Goal: Use online tool/utility: Utilize a website feature to perform a specific function

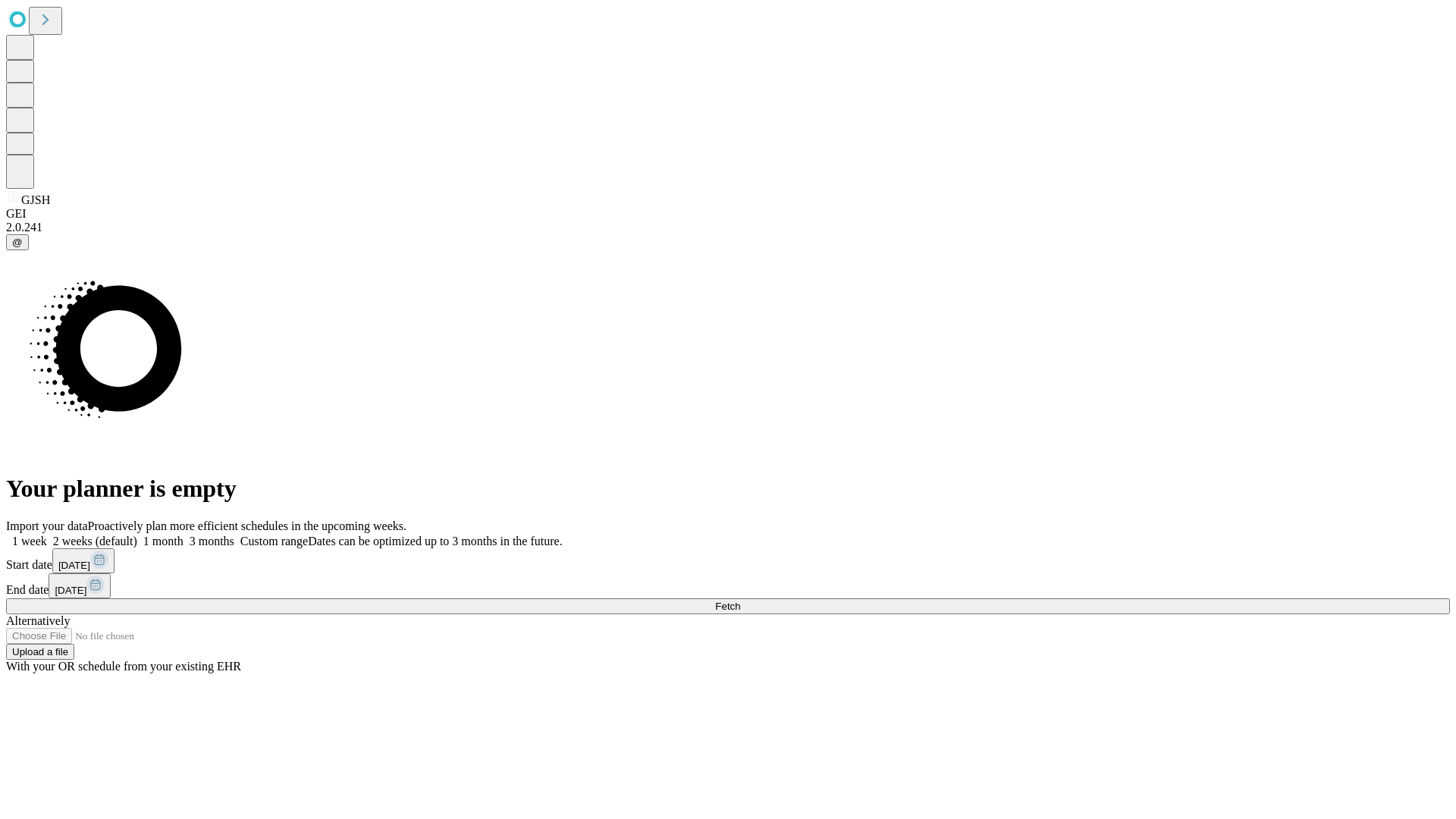
click at [740, 601] on span "Fetch" at bounding box center [727, 607] width 25 height 12
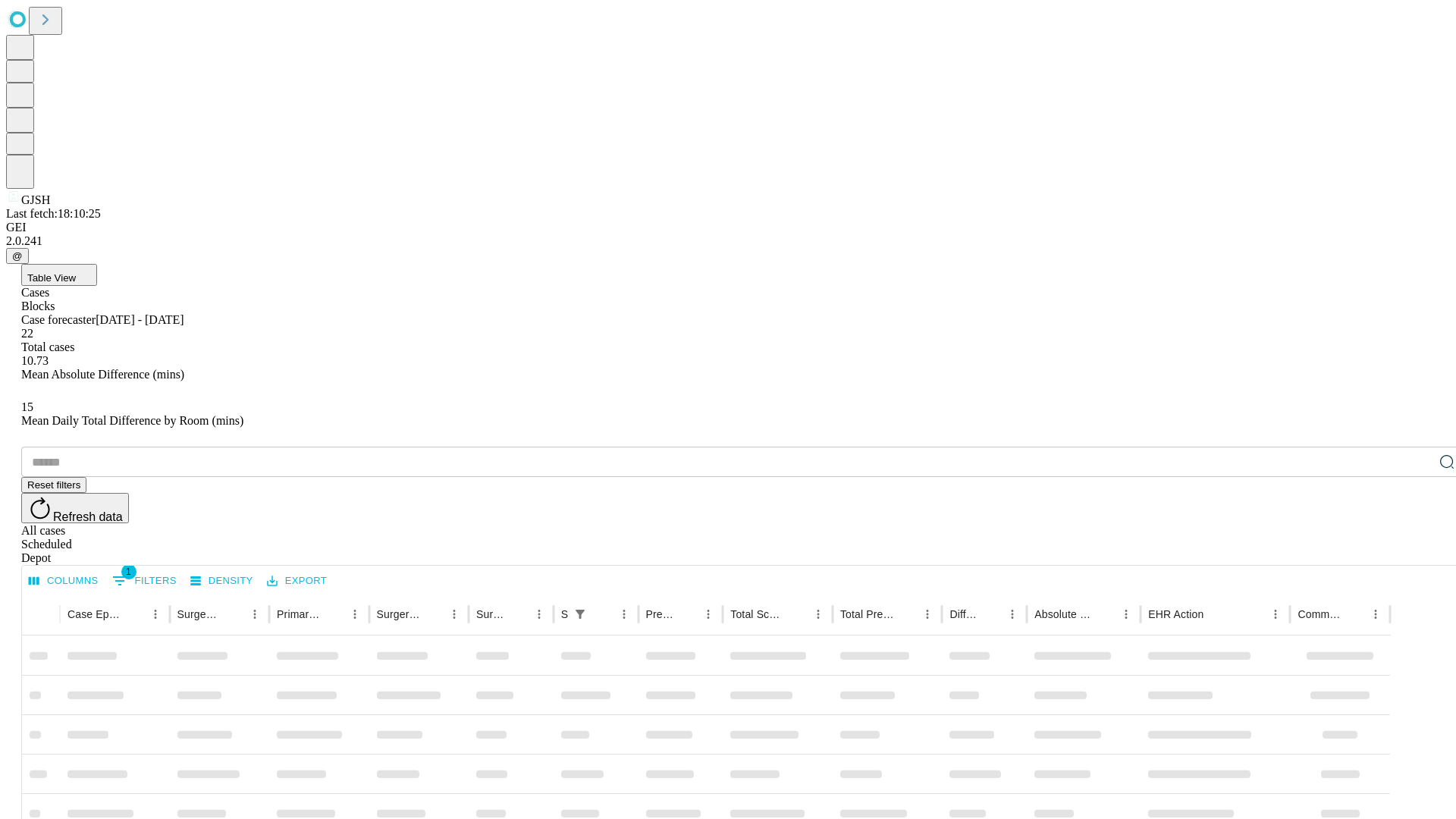
click at [76, 273] on span "Table View" at bounding box center [52, 279] width 48 height 12
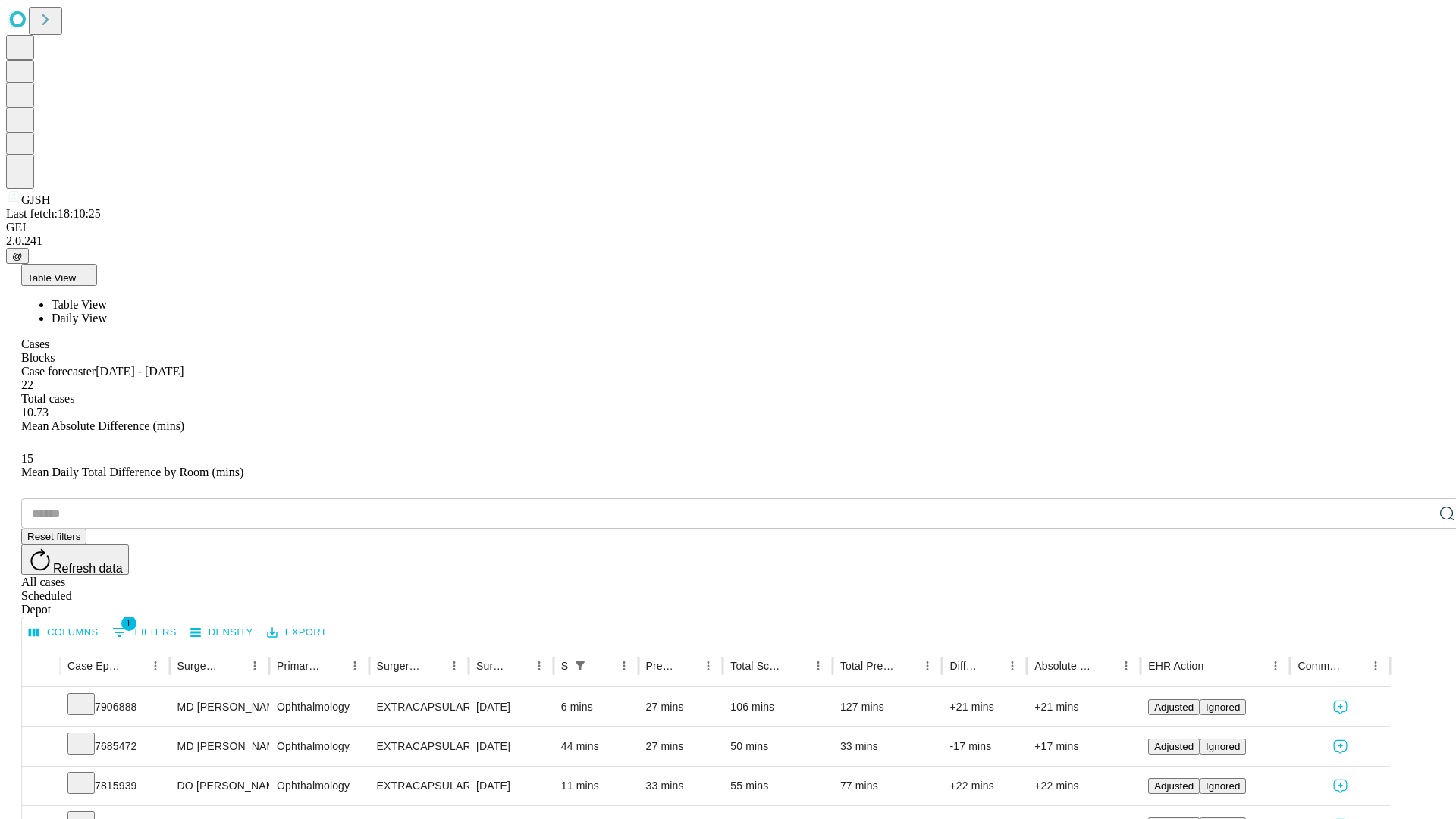
click at [107, 312] on span "Daily View" at bounding box center [79, 318] width 56 height 13
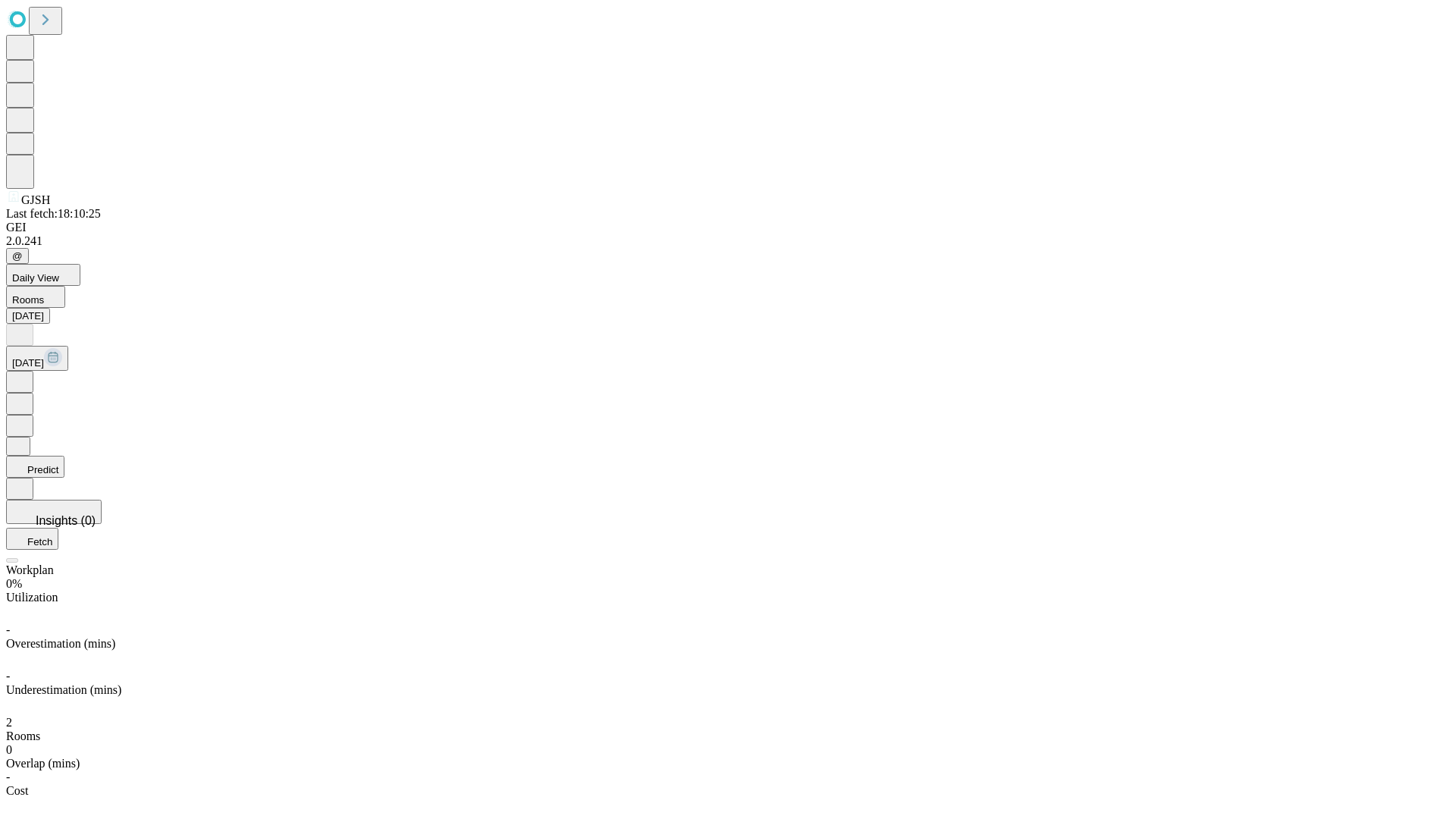
click at [65, 456] on button "Predict" at bounding box center [35, 466] width 58 height 22
